Goal: Task Accomplishment & Management: Use online tool/utility

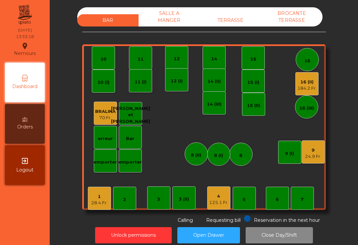
click at [313, 150] on div "9" at bounding box center [313, 150] width 16 height 7
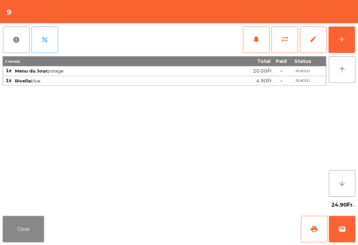
click at [345, 44] on button "add" at bounding box center [342, 40] width 27 height 27
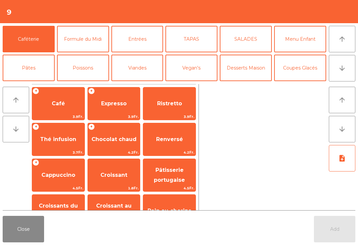
click at [119, 103] on span "Expresso" at bounding box center [114, 104] width 26 height 6
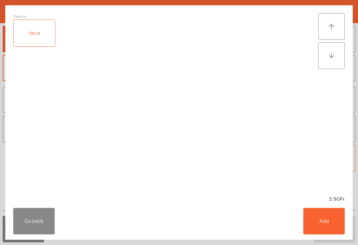
click at [326, 221] on button "Add" at bounding box center [323, 221] width 41 height 27
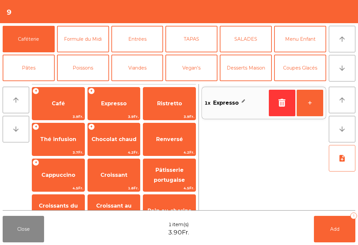
click at [333, 225] on button "Add 1" at bounding box center [334, 229] width 41 height 27
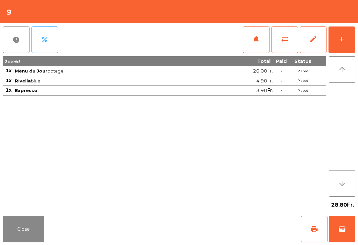
click at [29, 232] on button "Close" at bounding box center [23, 229] width 41 height 27
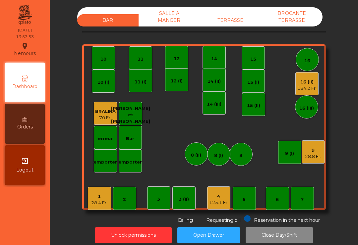
click at [301, 22] on div "BROCANTE TERRASSE" at bounding box center [291, 16] width 61 height 19
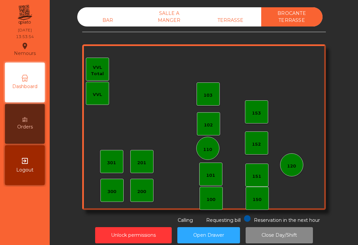
click at [253, 18] on div "TERRASSE" at bounding box center [230, 20] width 61 height 12
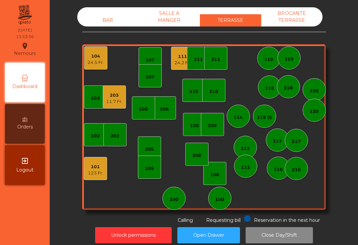
click at [115, 95] on div "203" at bounding box center [114, 95] width 16 height 7
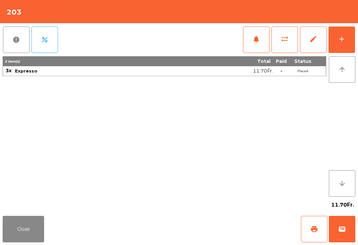
click at [25, 230] on button "Close" at bounding box center [23, 229] width 41 height 27
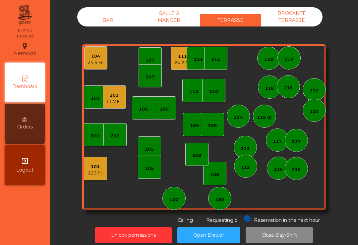
click at [122, 129] on div "202" at bounding box center [114, 134] width 23 height 23
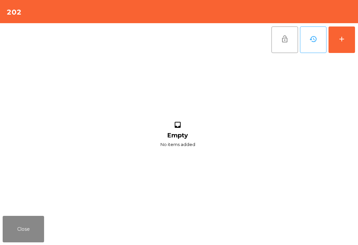
click at [330, 48] on button "add" at bounding box center [342, 40] width 27 height 27
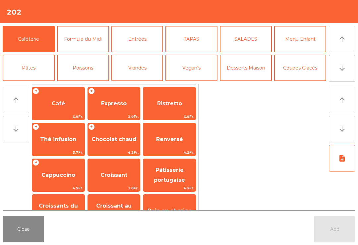
click at [77, 33] on button "Formule du Midi" at bounding box center [83, 39] width 52 height 27
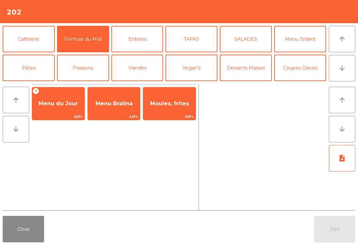
click at [60, 108] on span "Menu du Jour" at bounding box center [58, 104] width 52 height 18
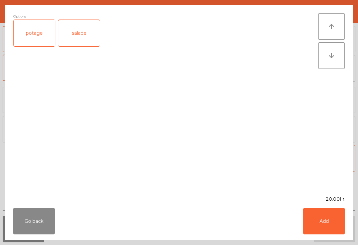
click at [77, 31] on div "salade" at bounding box center [78, 33] width 41 height 27
click at [344, 225] on button "Add" at bounding box center [323, 221] width 41 height 27
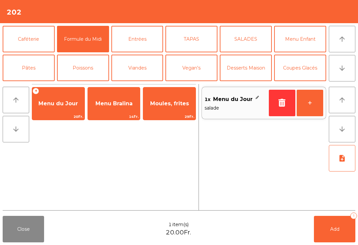
click at [58, 101] on span "Menu du Jour" at bounding box center [57, 104] width 39 height 6
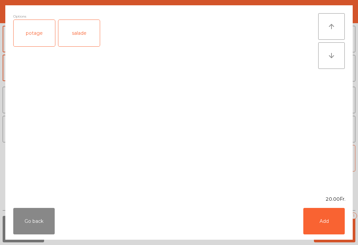
click at [39, 33] on div "potage" at bounding box center [34, 33] width 41 height 27
click at [334, 216] on button "Add" at bounding box center [323, 221] width 41 height 27
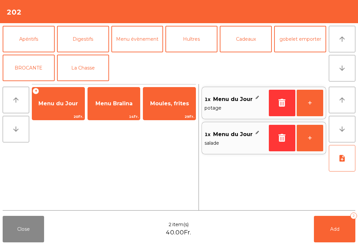
scroll to position [87, 0]
click at [92, 71] on button "La Chasse" at bounding box center [83, 68] width 52 height 27
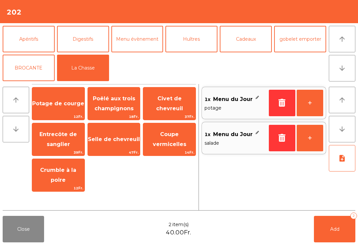
click at [62, 109] on span "Potage de courge" at bounding box center [58, 104] width 52 height 18
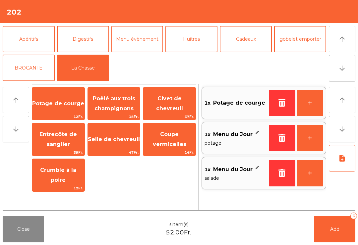
click at [331, 165] on button "note_add" at bounding box center [342, 158] width 27 height 27
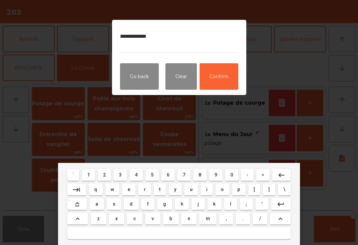
type textarea "**********"
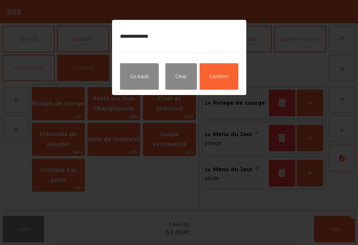
click at [225, 82] on button "Confirm" at bounding box center [219, 76] width 39 height 27
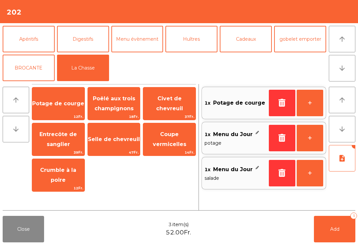
click at [337, 237] on button "Add 3" at bounding box center [334, 229] width 41 height 27
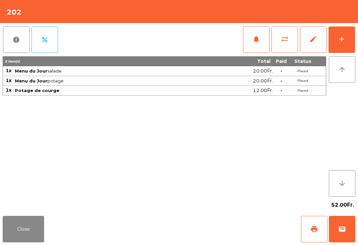
click at [347, 47] on button "add" at bounding box center [342, 40] width 27 height 27
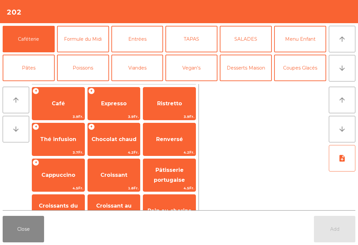
click at [353, 69] on button "arrow_downward" at bounding box center [342, 68] width 27 height 27
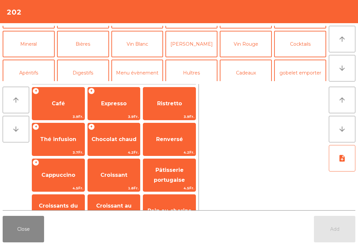
scroll to position [58, 0]
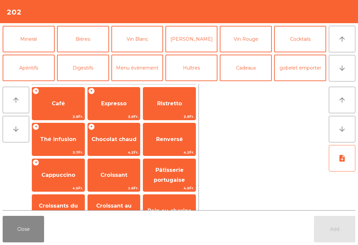
click at [37, 37] on button "Mineral" at bounding box center [29, 39] width 52 height 27
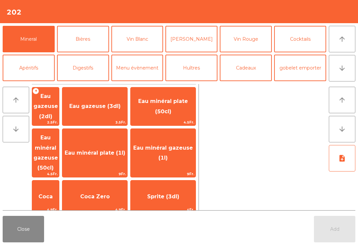
click at [188, 140] on span "Eau minéral gazeuse (1l)" at bounding box center [163, 153] width 65 height 28
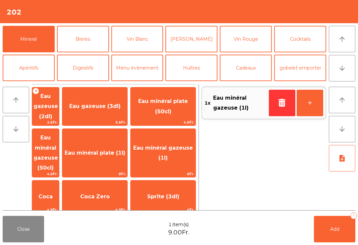
click at [354, 239] on button "Add 1" at bounding box center [334, 229] width 41 height 27
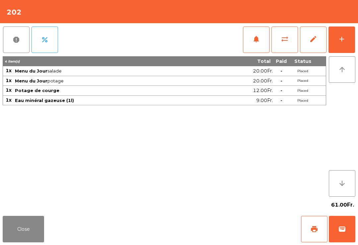
click at [17, 232] on button "Close" at bounding box center [23, 229] width 41 height 27
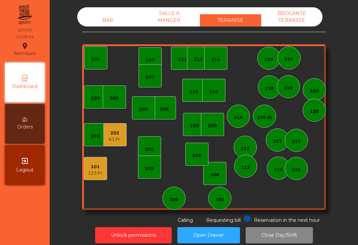
click at [99, 174] on div "123 Fr." at bounding box center [95, 173] width 15 height 7
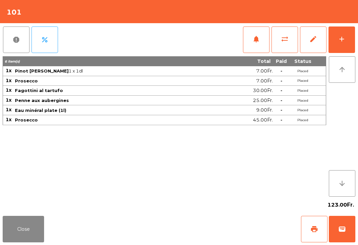
click at [313, 229] on span "print" at bounding box center [314, 230] width 8 height 8
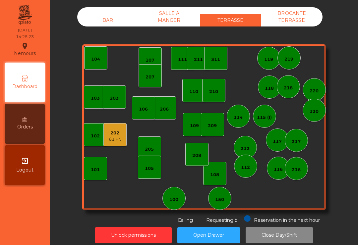
click at [102, 17] on div "BAR" at bounding box center [107, 20] width 61 height 12
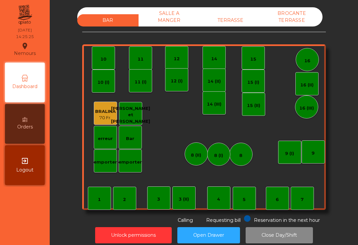
click at [108, 165] on div "emporter" at bounding box center [106, 162] width 24 height 7
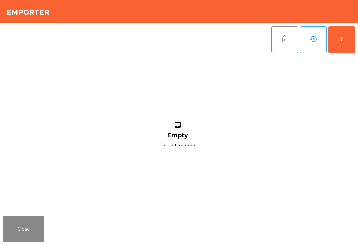
click at [347, 37] on button "add" at bounding box center [342, 40] width 27 height 27
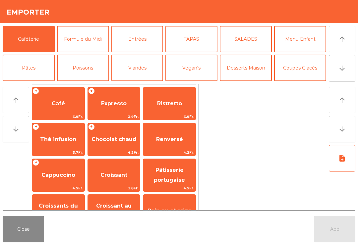
click at [113, 107] on span "Expresso" at bounding box center [114, 104] width 26 height 6
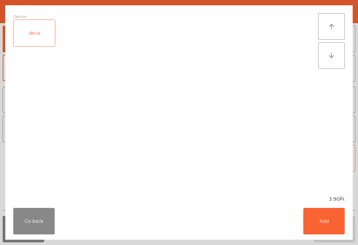
click at [322, 226] on button "Add" at bounding box center [323, 221] width 41 height 27
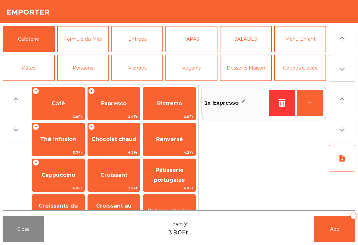
click at [61, 175] on span "Cappuccino" at bounding box center [58, 175] width 34 height 6
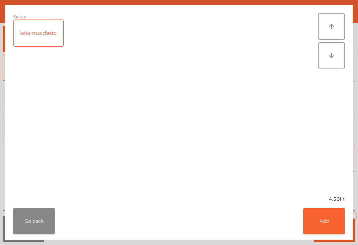
click at [331, 226] on button "Add" at bounding box center [323, 221] width 41 height 27
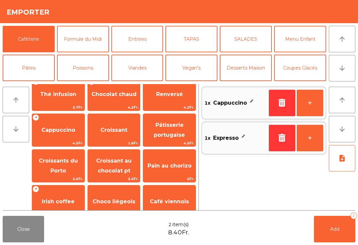
scroll to position [46, 0]
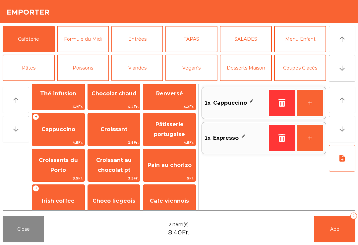
click at [110, 123] on span "Croissant" at bounding box center [114, 130] width 52 height 18
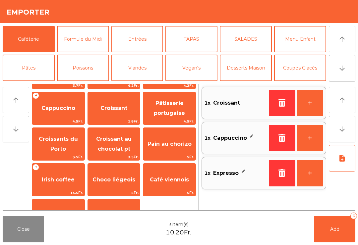
scroll to position [92, 0]
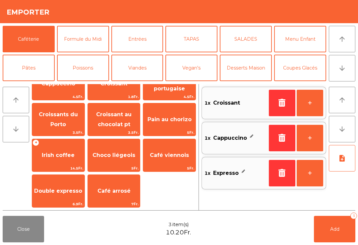
click at [161, 93] on span "Pâtisserie portugaise" at bounding box center [169, 84] width 52 height 28
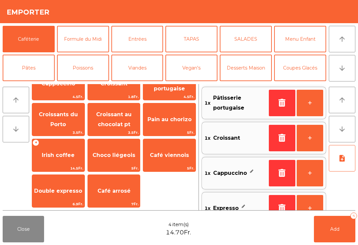
click at [333, 238] on button "Add 4" at bounding box center [334, 229] width 41 height 27
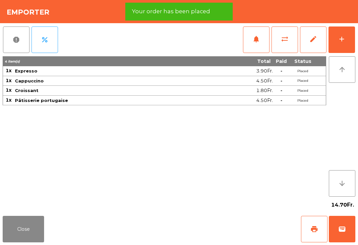
click at [308, 232] on button "print" at bounding box center [314, 229] width 27 height 27
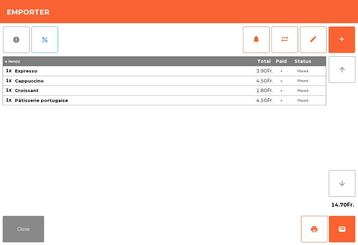
click at [344, 231] on span "wallet" at bounding box center [342, 230] width 8 height 8
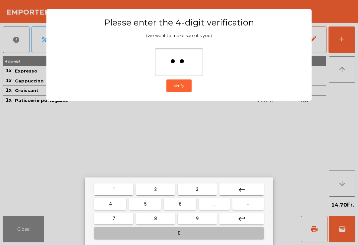
type input "***"
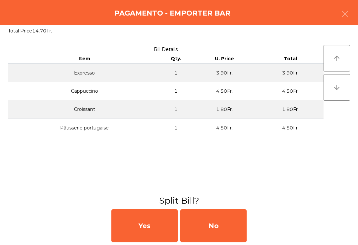
click at [219, 232] on div "No" at bounding box center [213, 226] width 66 height 33
click at [222, 236] on div "MB" at bounding box center [213, 226] width 66 height 33
click at [215, 223] on div "No" at bounding box center [213, 226] width 66 height 33
click at [203, 222] on div "No" at bounding box center [213, 226] width 66 height 33
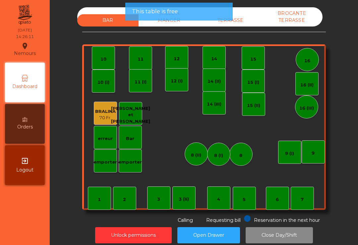
click at [214, 232] on button "Open Drawer" at bounding box center [208, 236] width 63 height 16
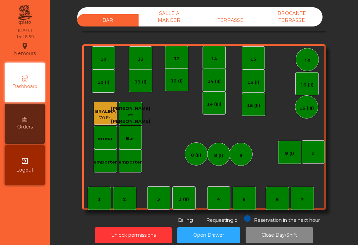
click at [235, 15] on div "TERRASSE" at bounding box center [230, 20] width 61 height 12
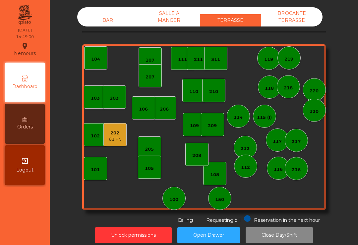
click at [115, 136] on div "202" at bounding box center [115, 133] width 12 height 7
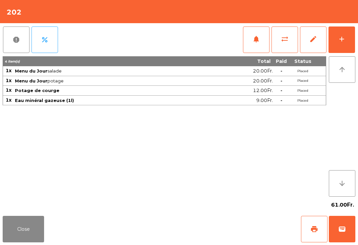
click at [310, 231] on span "print" at bounding box center [314, 230] width 8 height 8
click at [345, 234] on button "wallet" at bounding box center [342, 229] width 27 height 27
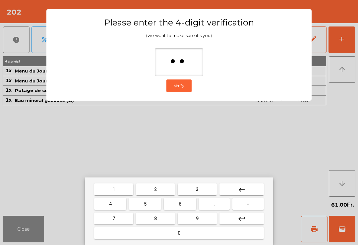
type input "***"
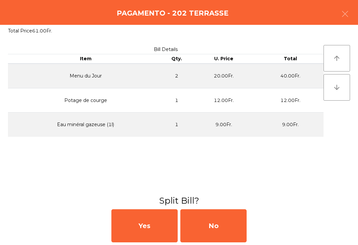
click at [215, 231] on div "No" at bounding box center [213, 226] width 66 height 33
click at [208, 227] on div "No" at bounding box center [213, 226] width 66 height 33
